Goal: Task Accomplishment & Management: Use online tool/utility

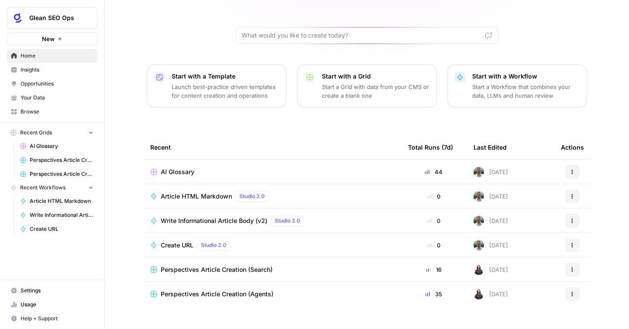
scroll to position [72, 0]
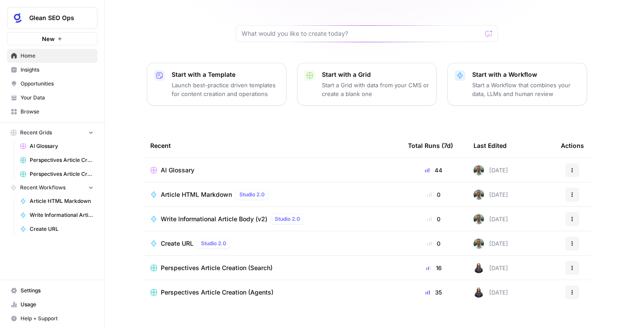
click at [187, 166] on span "AI Glossary" at bounding box center [178, 170] width 34 height 9
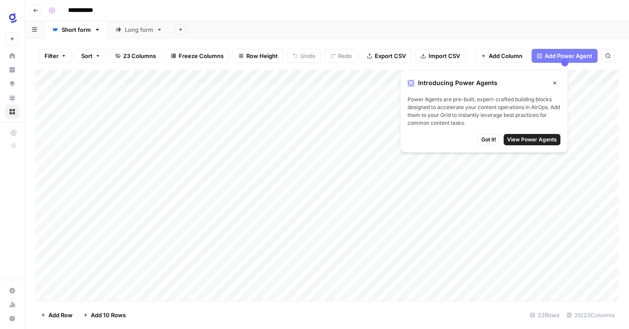
click at [281, 10] on div "**********" at bounding box center [332, 10] width 575 height 14
click at [554, 82] on icon "button" at bounding box center [554, 82] width 5 height 5
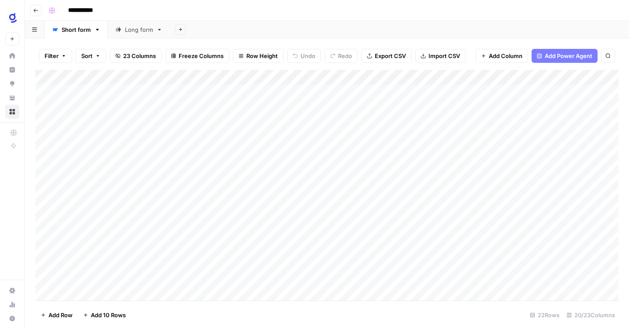
click at [134, 28] on div "Long form" at bounding box center [139, 29] width 28 height 9
click at [79, 34] on link "Short form" at bounding box center [76, 29] width 63 height 17
click at [228, 10] on div "**********" at bounding box center [332, 10] width 575 height 14
click at [286, 91] on div "Add Column" at bounding box center [326, 185] width 583 height 231
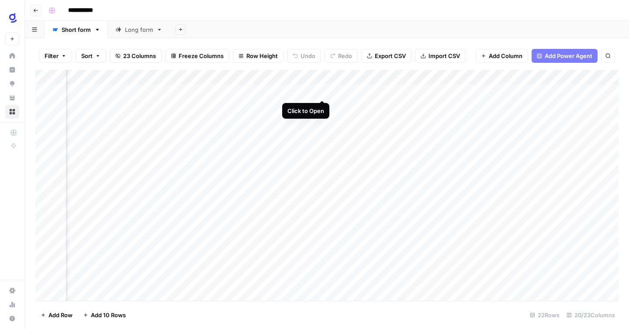
click at [319, 91] on div "Add Column" at bounding box center [326, 185] width 583 height 231
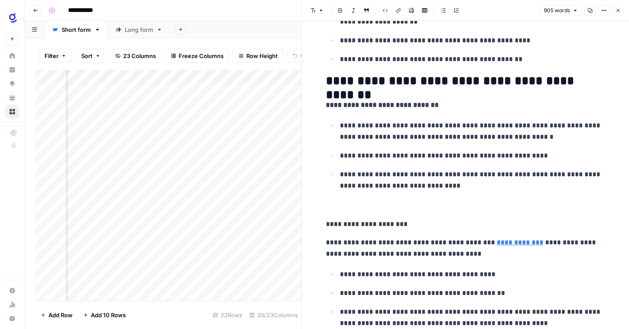
scroll to position [523, 0]
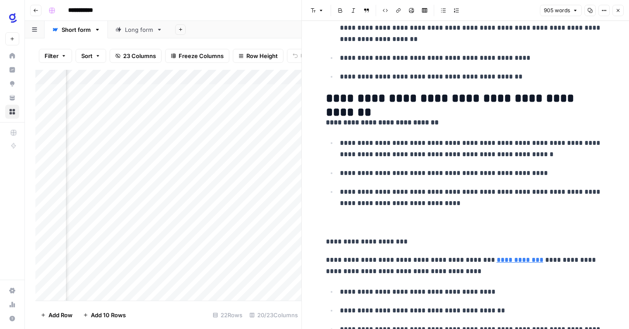
click at [276, 43] on div "Filter Sort 23 Columns Freeze Columns Row Height Undo Redo Export CSV Import CS…" at bounding box center [168, 56] width 266 height 28
click at [620, 11] on button "Close" at bounding box center [617, 10] width 11 height 11
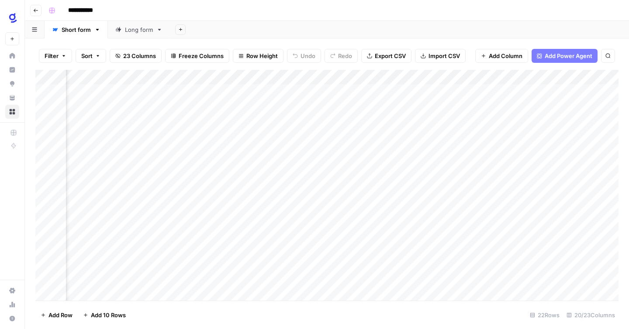
scroll to position [0, 853]
click at [234, 78] on div "Add Column" at bounding box center [326, 185] width 583 height 231
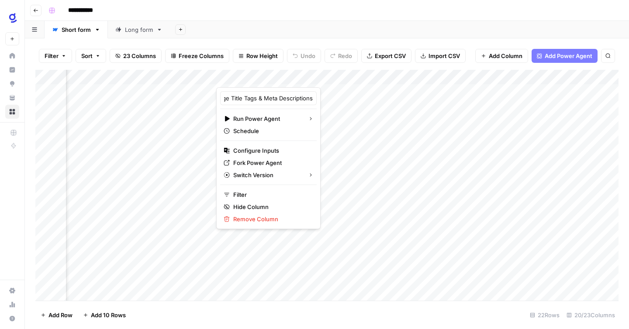
scroll to position [0, 48]
click at [352, 19] on header "**********" at bounding box center [327, 10] width 604 height 21
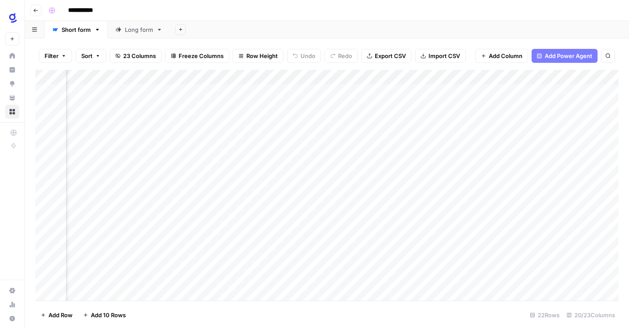
click at [357, 91] on div "Add Column" at bounding box center [326, 185] width 583 height 231
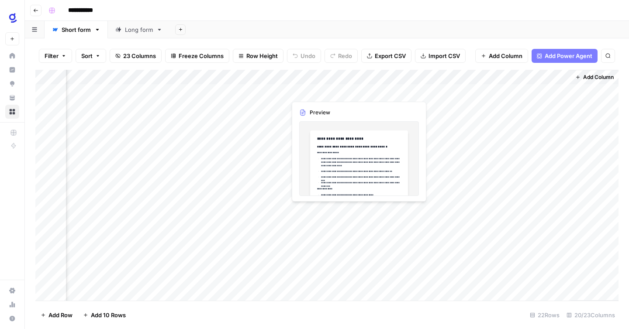
click at [323, 93] on div "Add Column" at bounding box center [326, 185] width 583 height 231
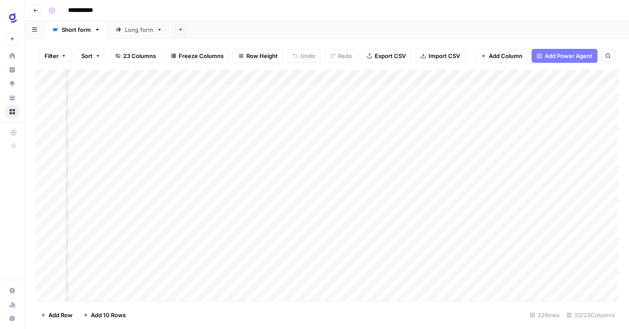
scroll to position [0, 0]
click at [207, 31] on div "Add Sheet" at bounding box center [399, 29] width 459 height 17
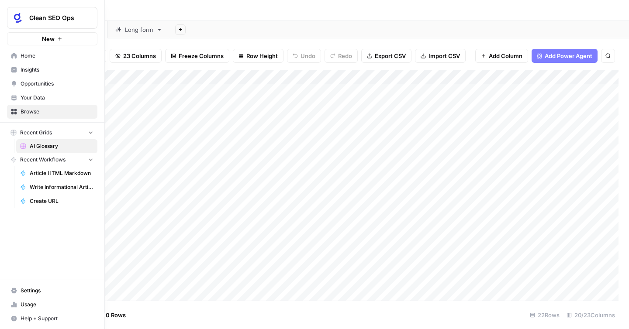
click at [25, 57] on span "Home" at bounding box center [57, 56] width 73 height 8
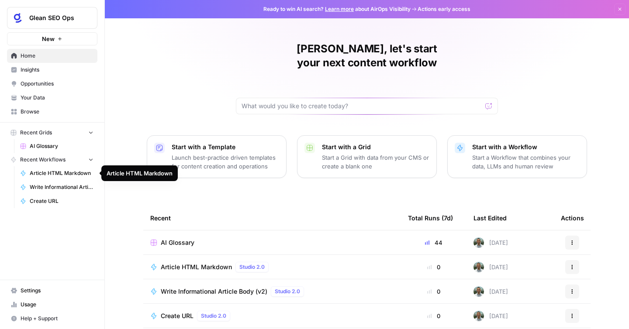
click at [52, 173] on span "Article HTML Markdown" at bounding box center [62, 173] width 64 height 8
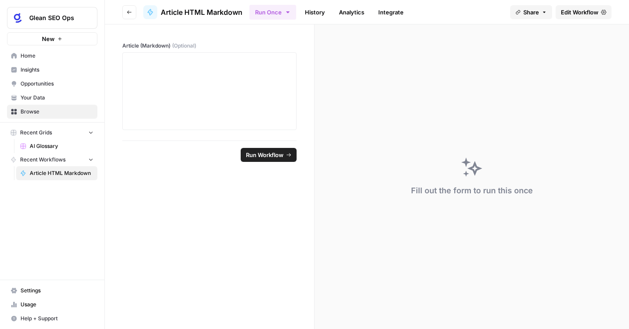
click at [91, 158] on icon "button" at bounding box center [91, 159] width 6 height 6
click at [91, 158] on icon "button" at bounding box center [91, 160] width 6 height 6
click at [27, 56] on span "Home" at bounding box center [57, 56] width 73 height 8
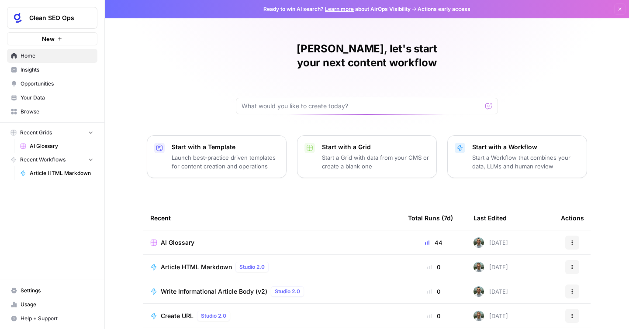
click at [38, 110] on span "Browse" at bounding box center [57, 112] width 73 height 8
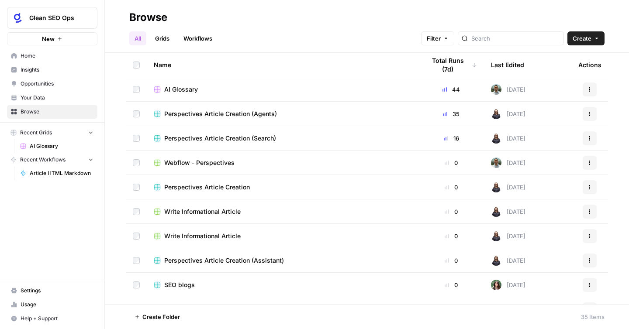
click at [197, 38] on link "Workflows" at bounding box center [197, 38] width 39 height 14
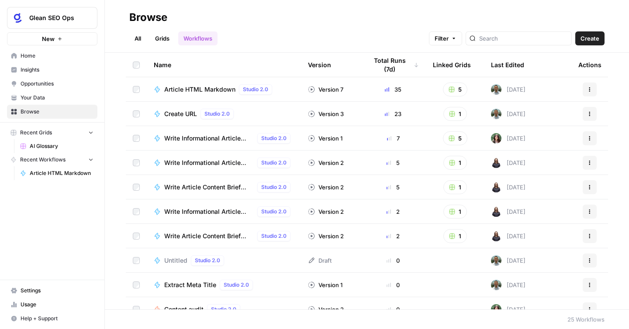
click at [207, 140] on span "Write Informational Article Outline" at bounding box center [208, 138] width 89 height 9
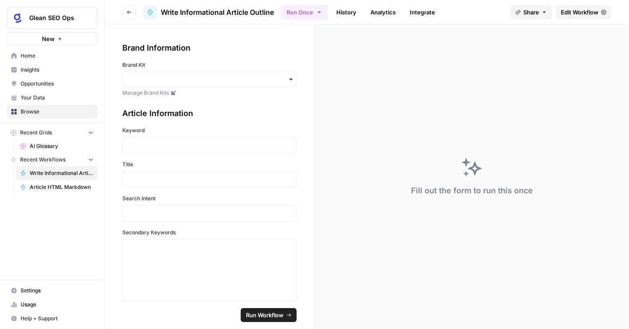
click at [359, 77] on div "Fill out the form to run this once" at bounding box center [471, 176] width 314 height 305
click at [564, 12] on span "Edit Workflow" at bounding box center [580, 12] width 38 height 9
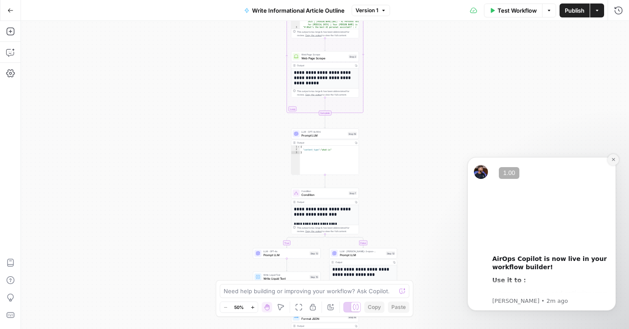
click at [613, 160] on icon "Dismiss notification" at bounding box center [613, 159] width 5 height 5
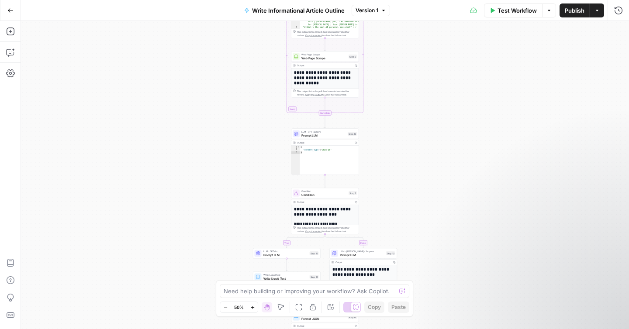
click at [389, 115] on div "true false Workflow Set Inputs Inputs Loop Iteration Iteration Step 2 Output Co…" at bounding box center [325, 175] width 608 height 308
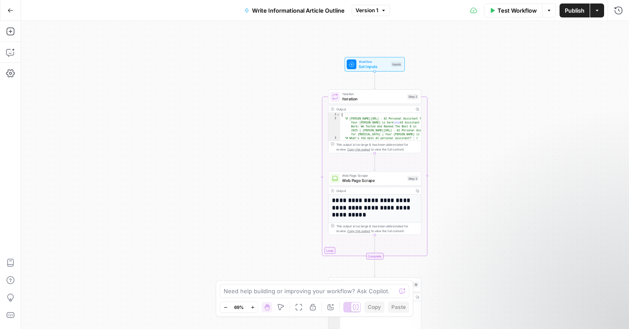
click at [9, 7] on icon "button" at bounding box center [10, 10] width 6 height 6
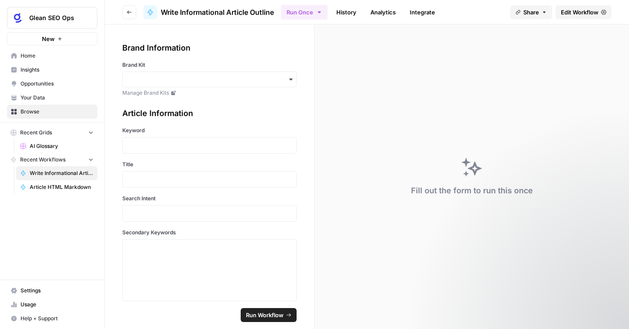
click at [49, 110] on span "Browse" at bounding box center [57, 112] width 73 height 8
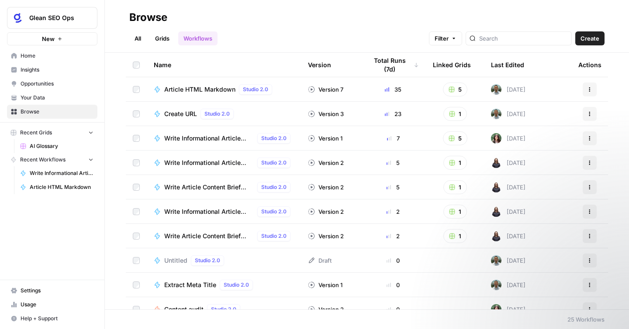
click at [300, 15] on h2 "Browse" at bounding box center [366, 17] width 475 height 14
click at [157, 40] on link "Grids" at bounding box center [162, 38] width 25 height 14
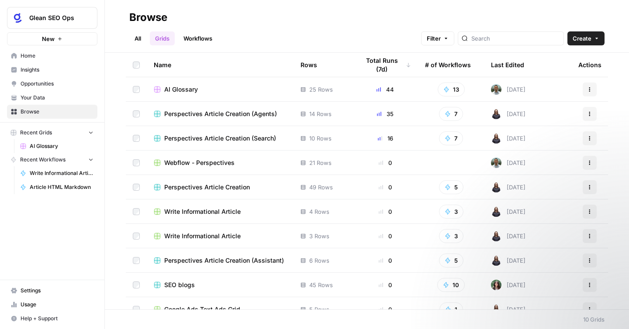
click at [163, 40] on link "Grids" at bounding box center [162, 38] width 25 height 14
click at [186, 91] on span "AI Glossary" at bounding box center [181, 89] width 34 height 9
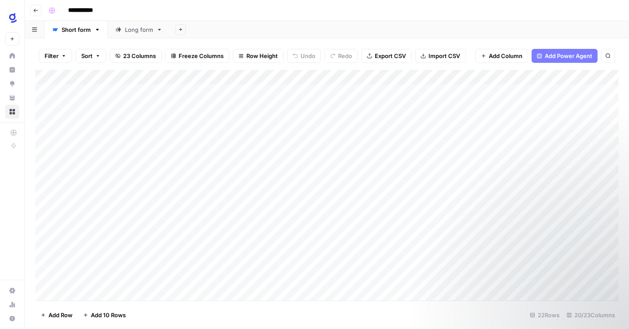
click at [254, 9] on div "**********" at bounding box center [332, 10] width 575 height 14
click at [207, 91] on div "Add Column" at bounding box center [326, 185] width 583 height 231
click at [286, 13] on div "**********" at bounding box center [332, 10] width 575 height 14
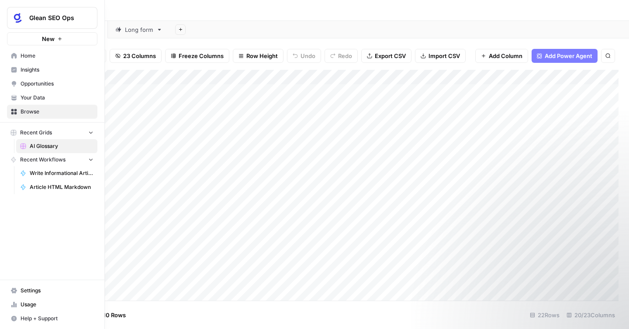
click at [37, 58] on span "Home" at bounding box center [57, 56] width 73 height 8
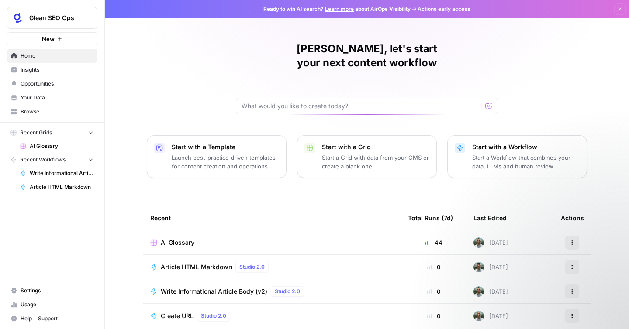
click at [185, 238] on span "AI Glossary" at bounding box center [178, 242] width 34 height 9
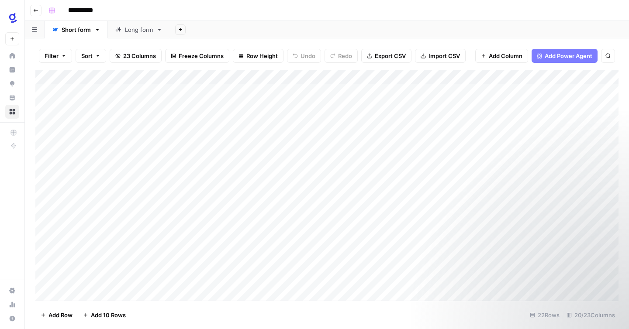
click at [37, 8] on icon "button" at bounding box center [35, 10] width 5 height 5
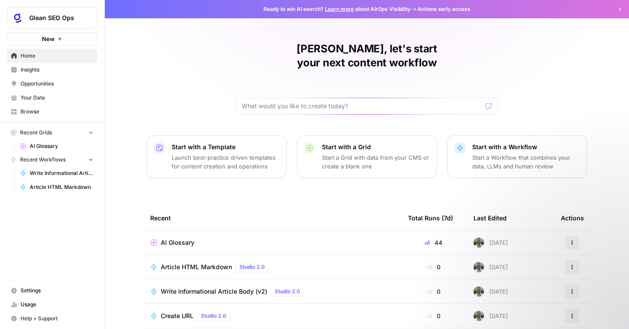
click at [42, 112] on span "Browse" at bounding box center [57, 112] width 73 height 8
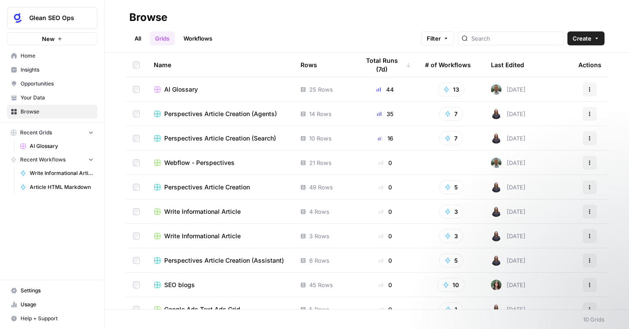
click at [196, 37] on link "Workflows" at bounding box center [197, 38] width 39 height 14
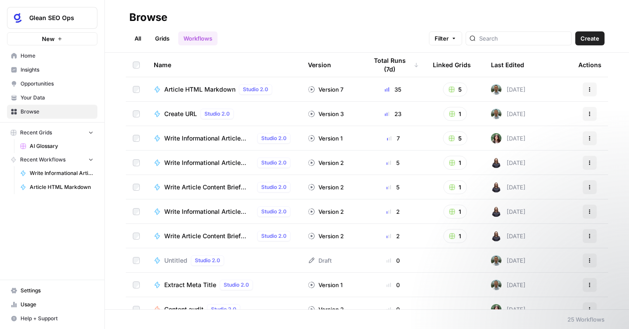
click at [210, 136] on span "Write Informational Article Outline" at bounding box center [208, 138] width 89 height 9
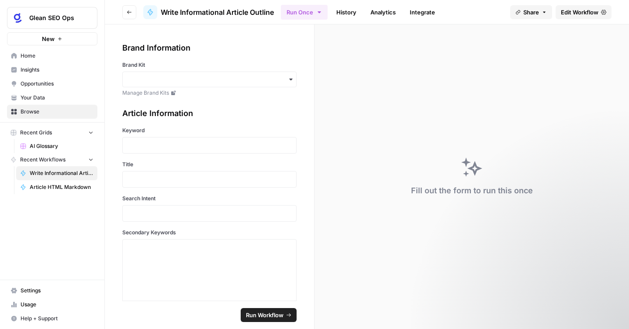
click at [371, 78] on div "Fill out the form to run this once" at bounding box center [471, 176] width 314 height 305
click at [577, 12] on span "Edit Workflow" at bounding box center [580, 12] width 38 height 9
